Goal: Task Accomplishment & Management: Manage account settings

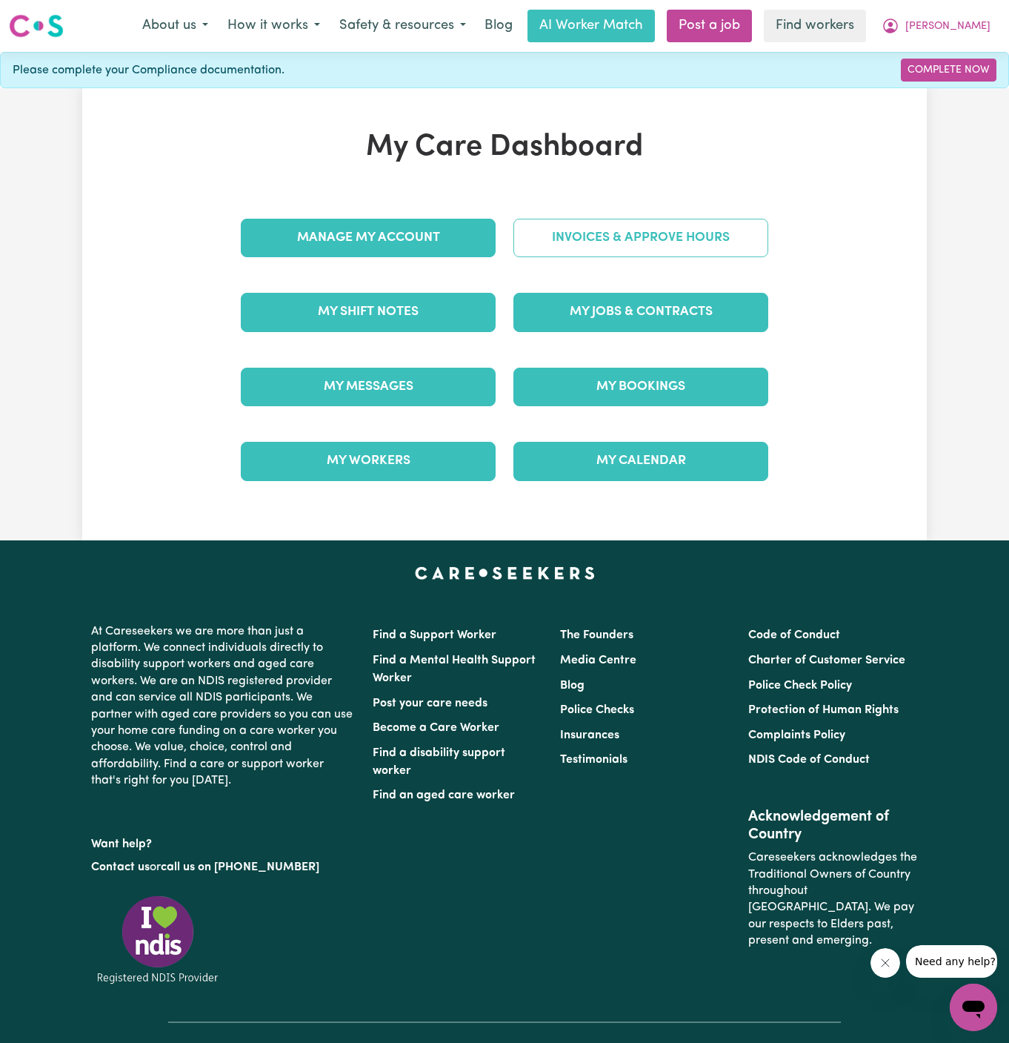
click at [687, 219] on link "Invoices & Approve Hours" at bounding box center [640, 238] width 255 height 39
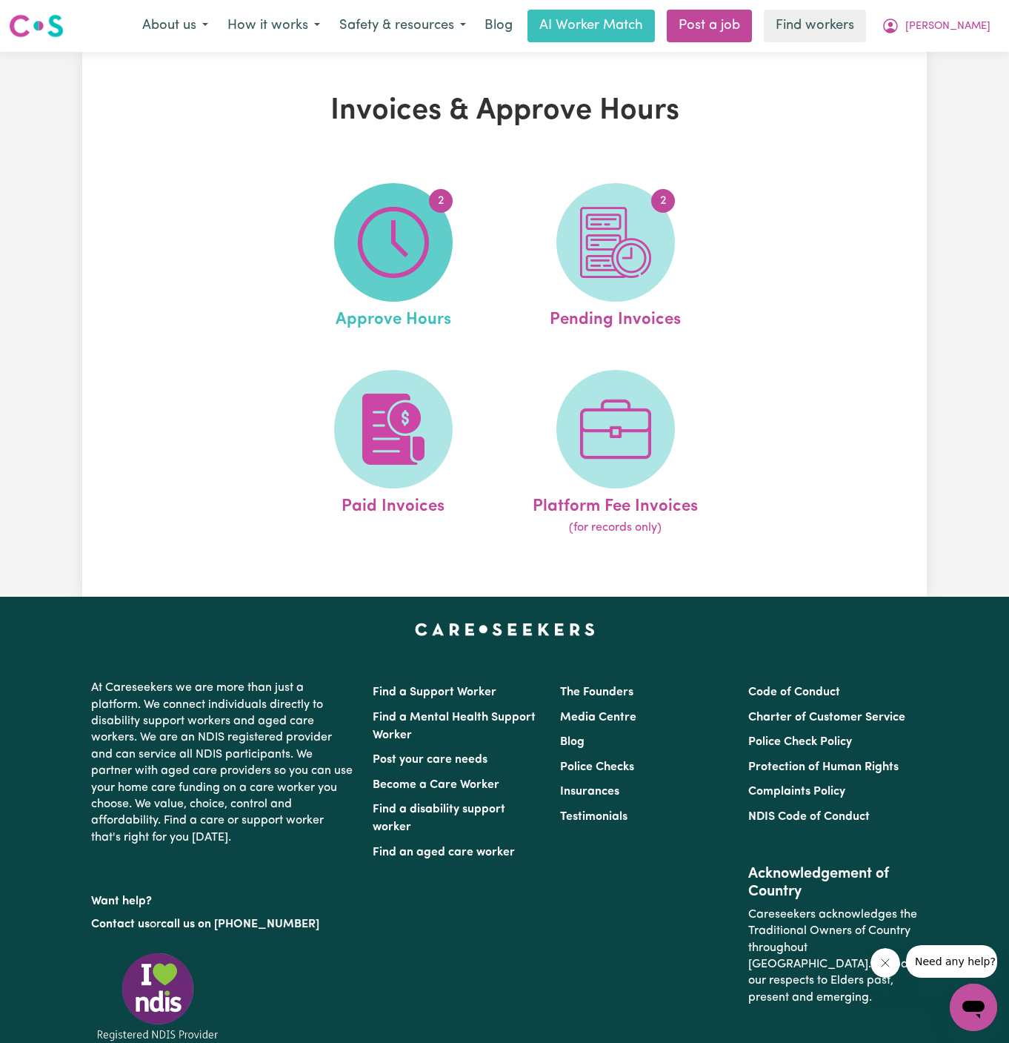
click at [403, 269] on img at bounding box center [393, 242] width 71 height 71
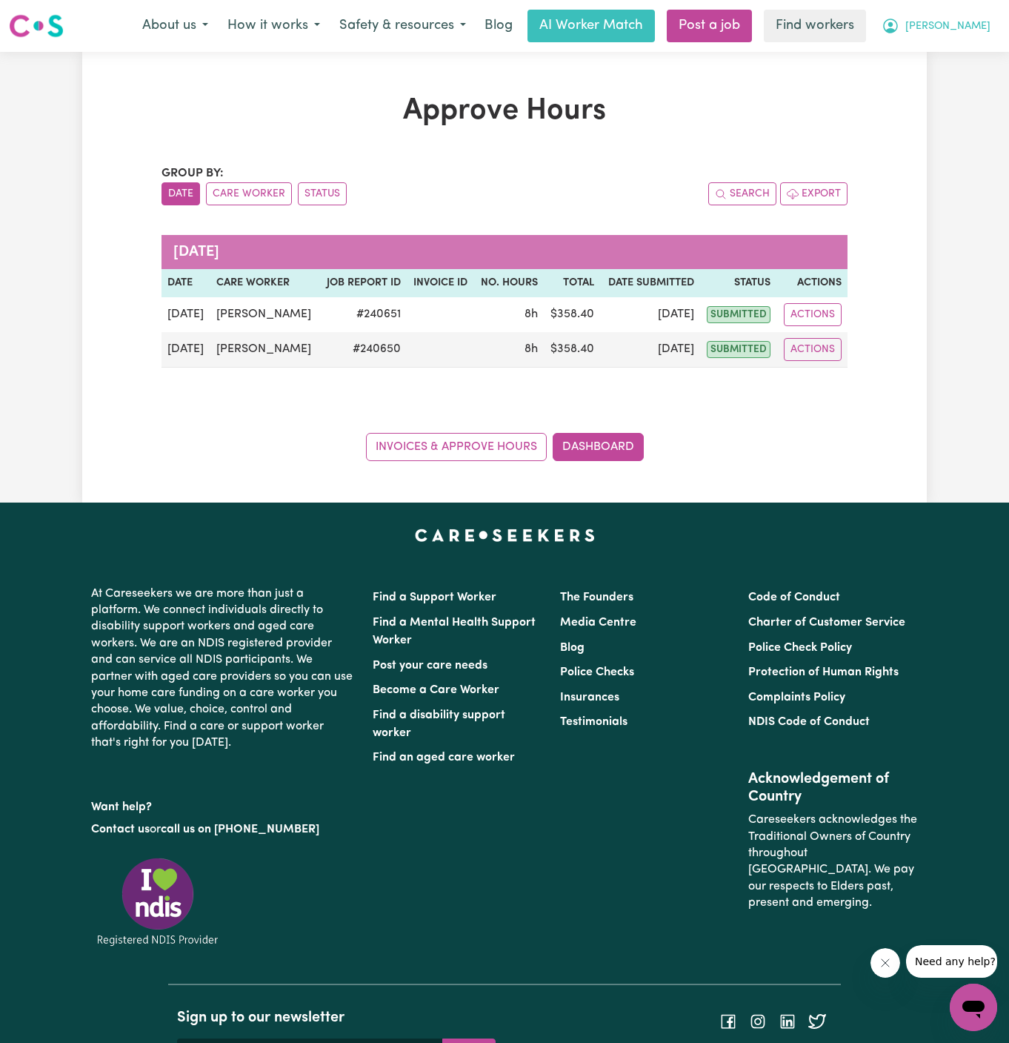
click at [987, 30] on span "[PERSON_NAME]" at bounding box center [947, 27] width 85 height 16
click at [968, 54] on link "My Dashboard" at bounding box center [940, 58] width 117 height 28
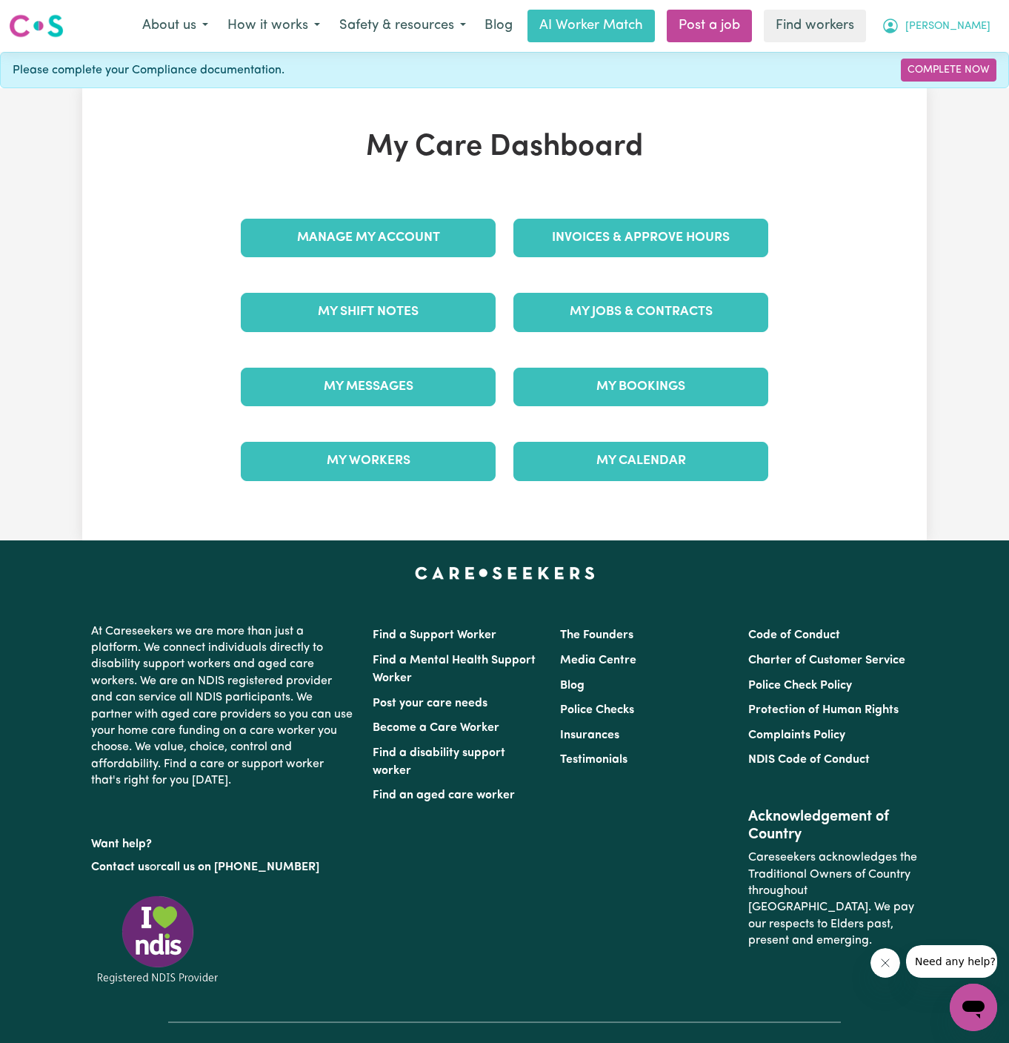
click at [971, 28] on span "[PERSON_NAME]" at bounding box center [947, 27] width 85 height 16
click at [967, 78] on link "Logout" at bounding box center [940, 85] width 117 height 28
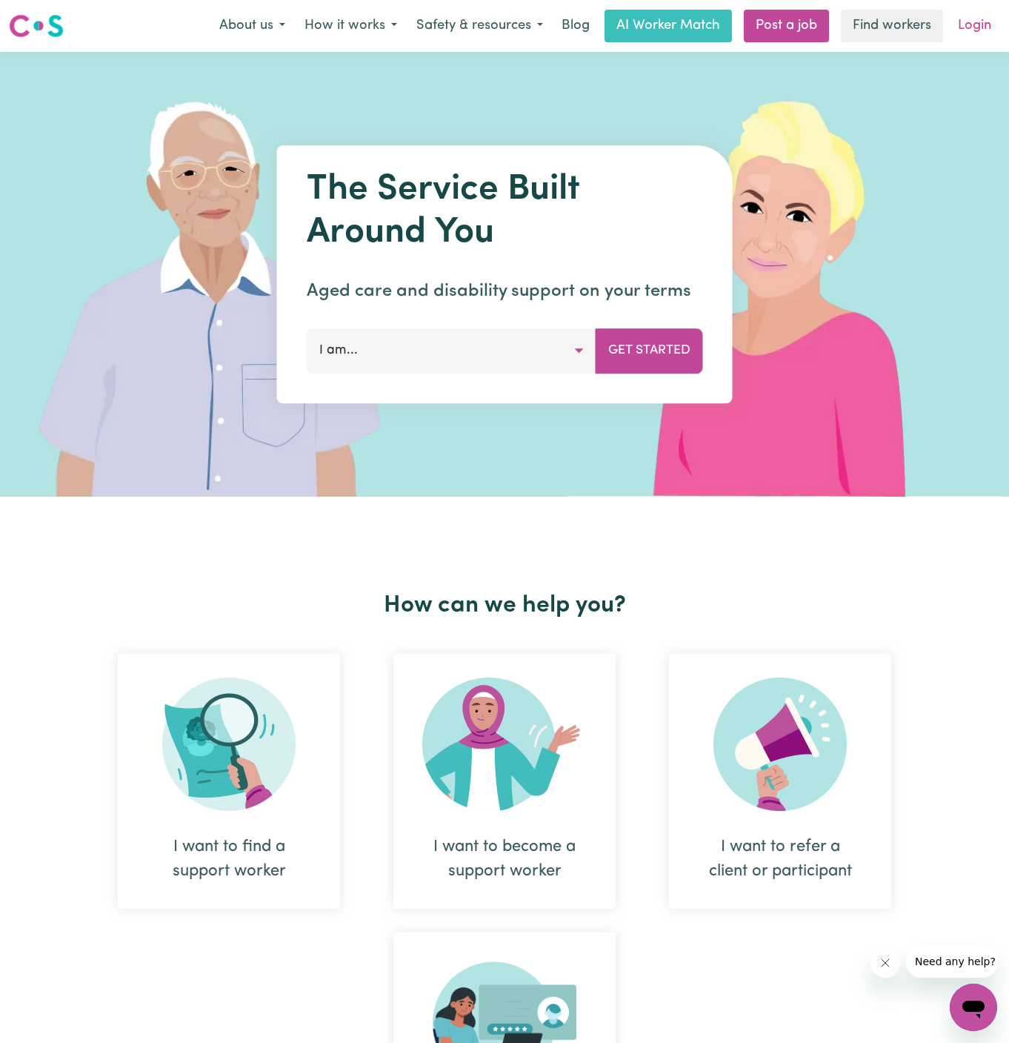
click at [972, 19] on link "Login" at bounding box center [974, 26] width 51 height 33
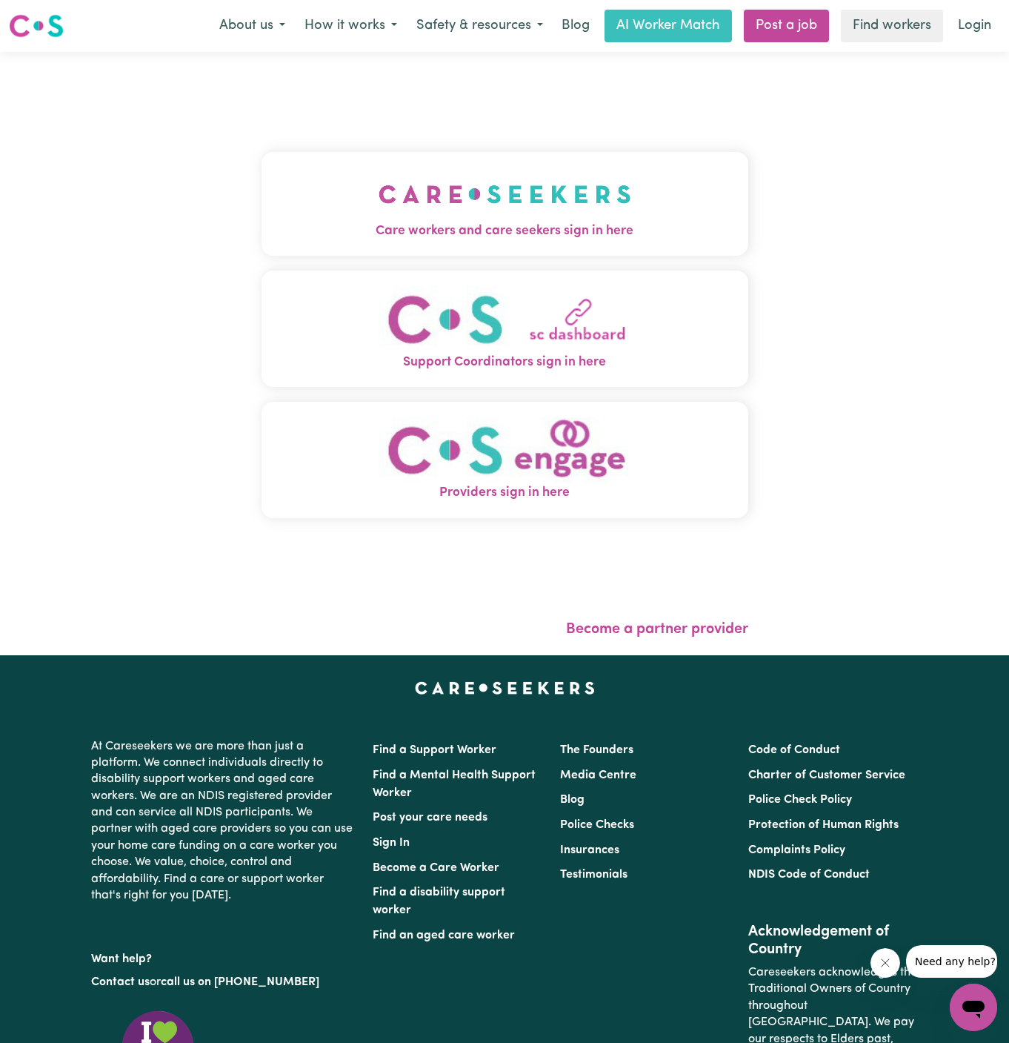
click at [430, 219] on img "Care workers and care seekers sign in here" at bounding box center [505, 194] width 253 height 55
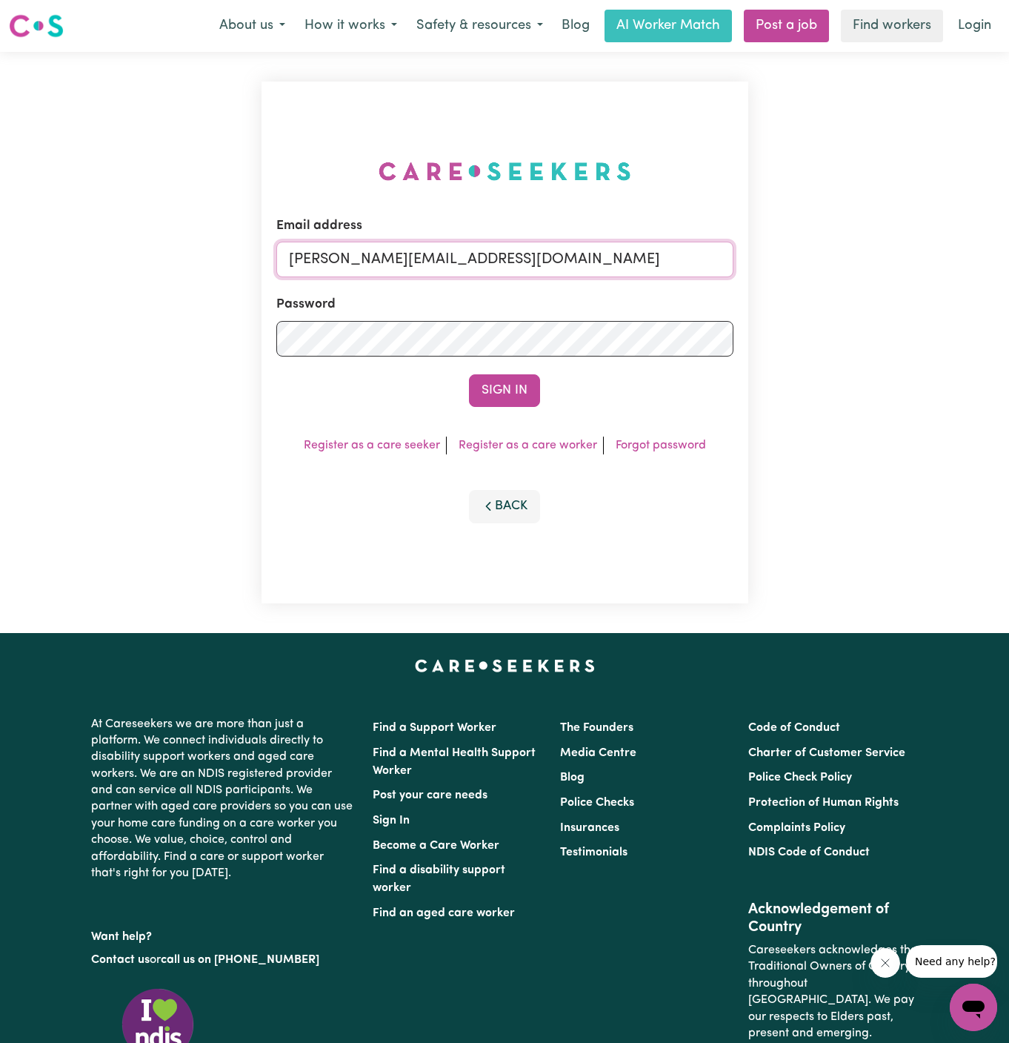
click at [530, 262] on input "[PERSON_NAME][EMAIL_ADDRESS][DOMAIN_NAME]" at bounding box center [504, 260] width 457 height 36
drag, startPoint x: 357, startPoint y: 259, endPoint x: 781, endPoint y: 257, distance: 423.8
click at [781, 257] on div "Email address [EMAIL_ADDRESS][DOMAIN_NAME] Password Sign In Register as a care …" at bounding box center [504, 342] width 1009 height 581
click at [592, 257] on input "[EMAIL_ADDRESS][DOMAIN_NAME]" at bounding box center [504, 260] width 457 height 36
drag, startPoint x: 668, startPoint y: 259, endPoint x: 366, endPoint y: 265, distance: 302.4
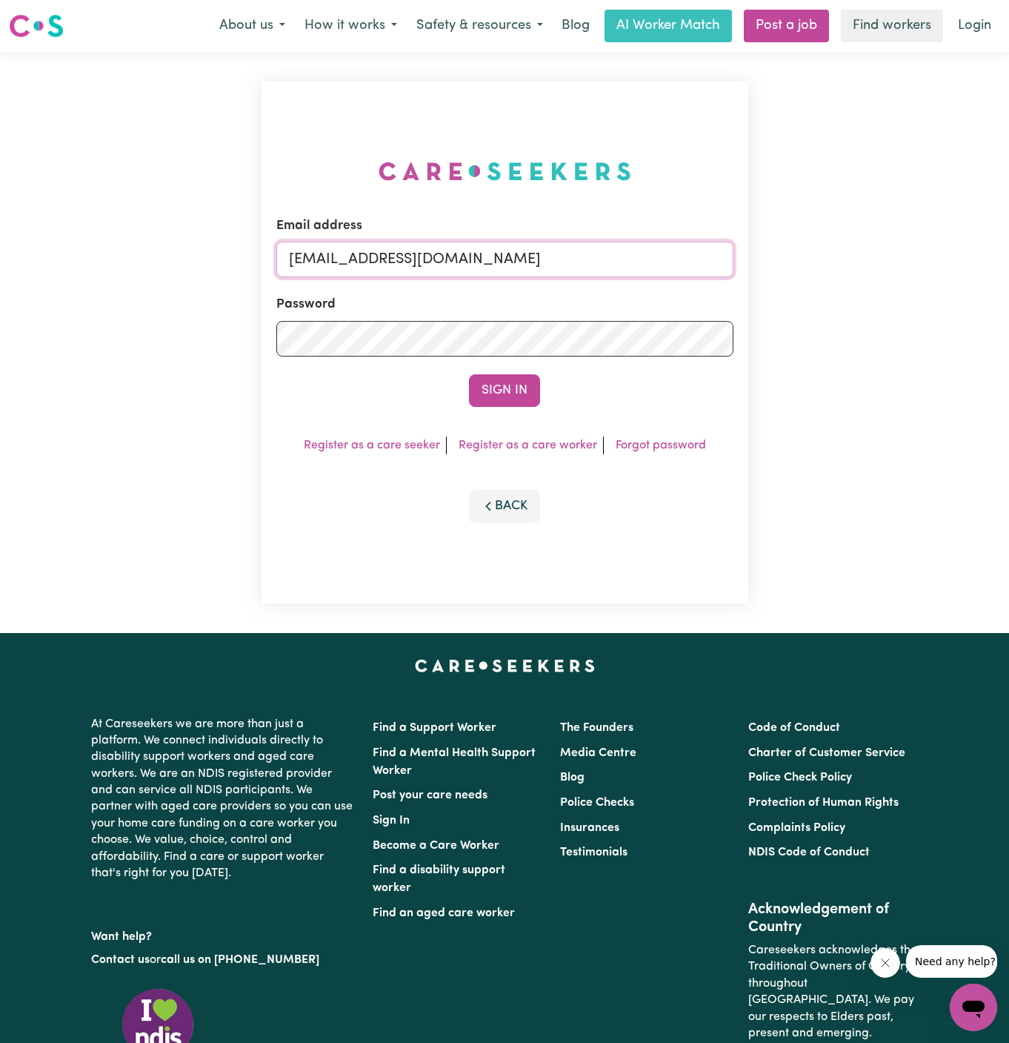
click at [366, 265] on input "[EMAIL_ADDRESS][DOMAIN_NAME]" at bounding box center [504, 260] width 457 height 36
drag, startPoint x: 365, startPoint y: 259, endPoint x: 525, endPoint y: 259, distance: 160.0
click at [525, 259] on input "superuser~rhondacf" at bounding box center [504, 260] width 457 height 36
click at [469, 374] on button "Sign In" at bounding box center [504, 390] width 71 height 33
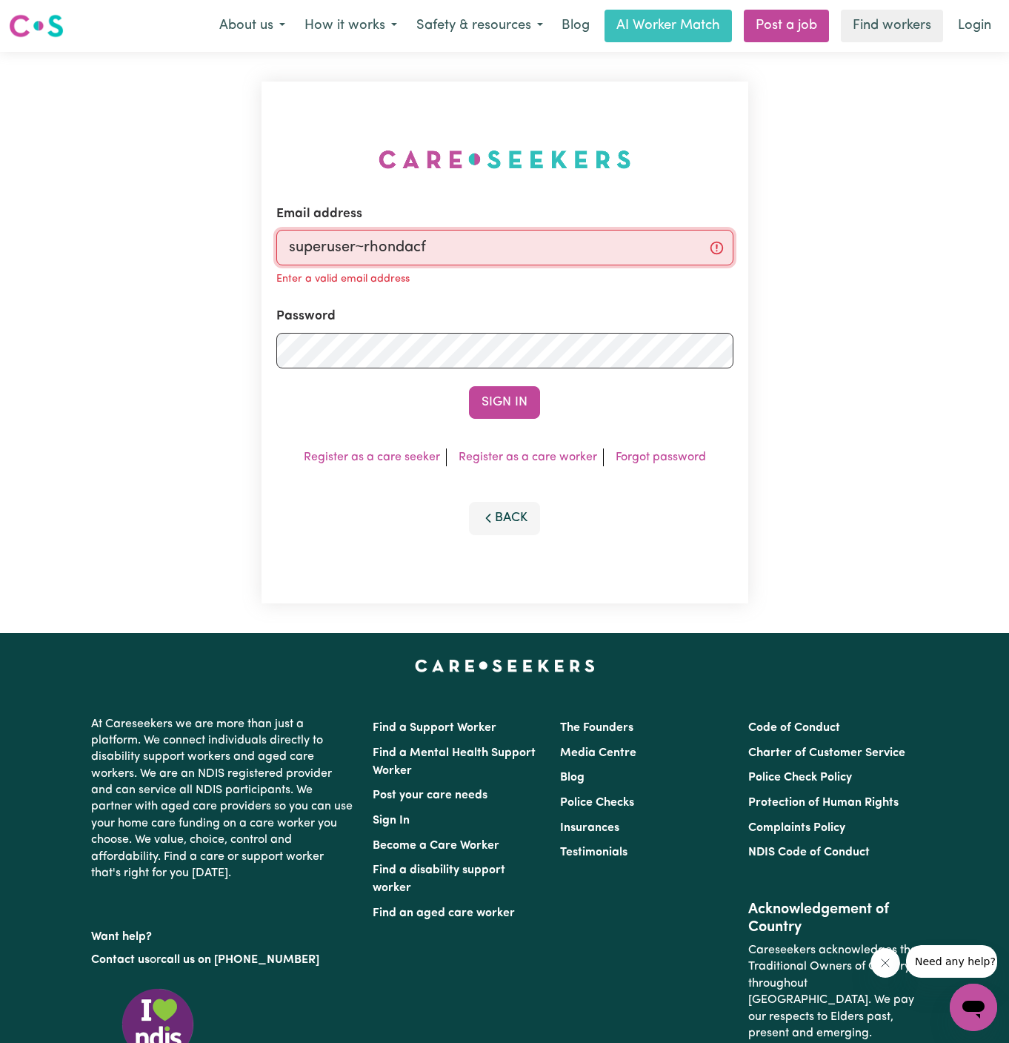
click at [481, 264] on input "superuser~rhondacf" at bounding box center [504, 248] width 457 height 36
click at [469, 259] on input "superuser~rhondacf" at bounding box center [504, 248] width 457 height 36
drag, startPoint x: 458, startPoint y: 247, endPoint x: 363, endPoint y: 247, distance: 94.8
click at [363, 247] on input "superuser~rhondacf" at bounding box center [504, 248] width 457 height 36
paste input "[EMAIL_ADDRESS][DOMAIN_NAME]"
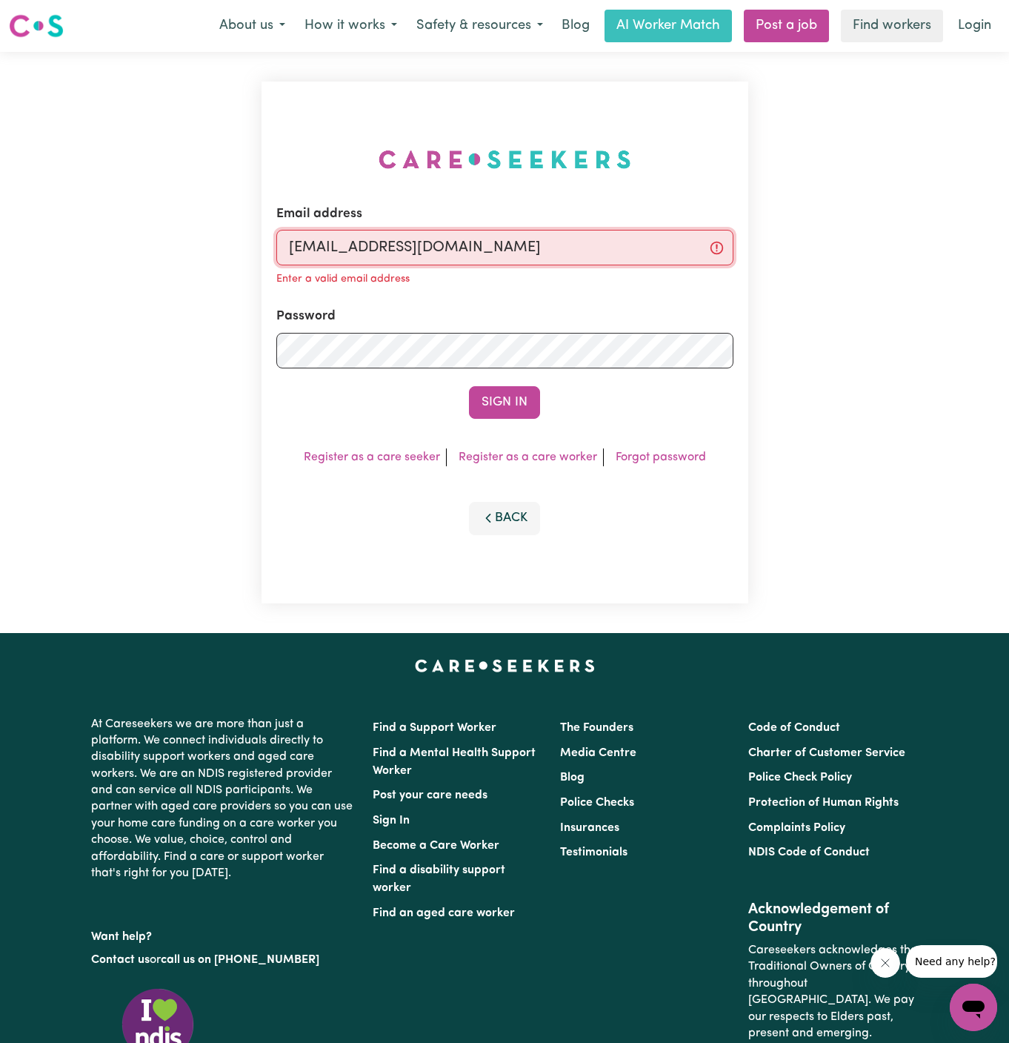
type input "[EMAIL_ADDRESS][DOMAIN_NAME]"
click at [469, 386] on button "Sign In" at bounding box center [504, 402] width 71 height 33
